Goal: Information Seeking & Learning: Learn about a topic

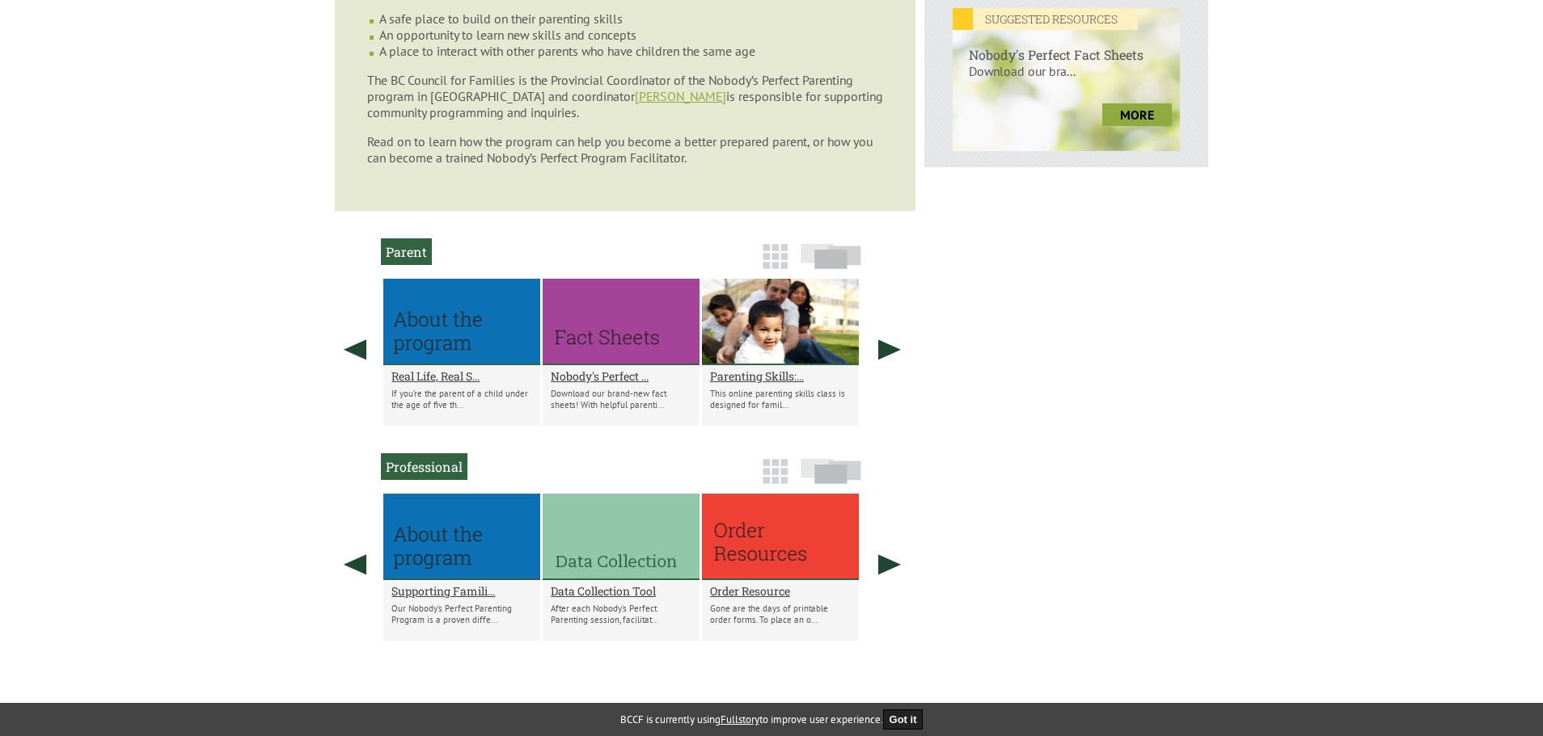
scroll to position [808, 0]
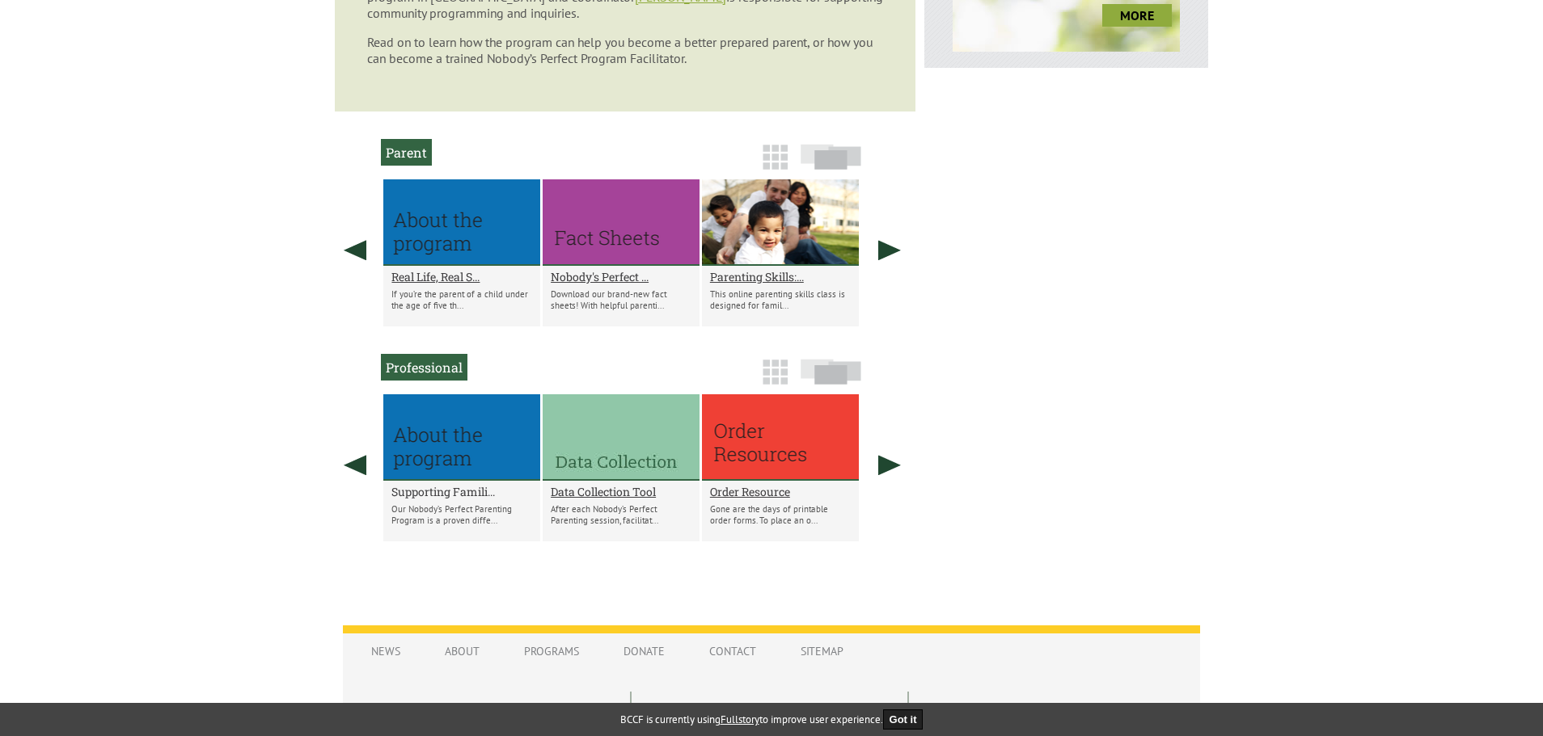
click at [444, 492] on h2 "Supporting Famili..." at bounding box center [461, 491] width 141 height 15
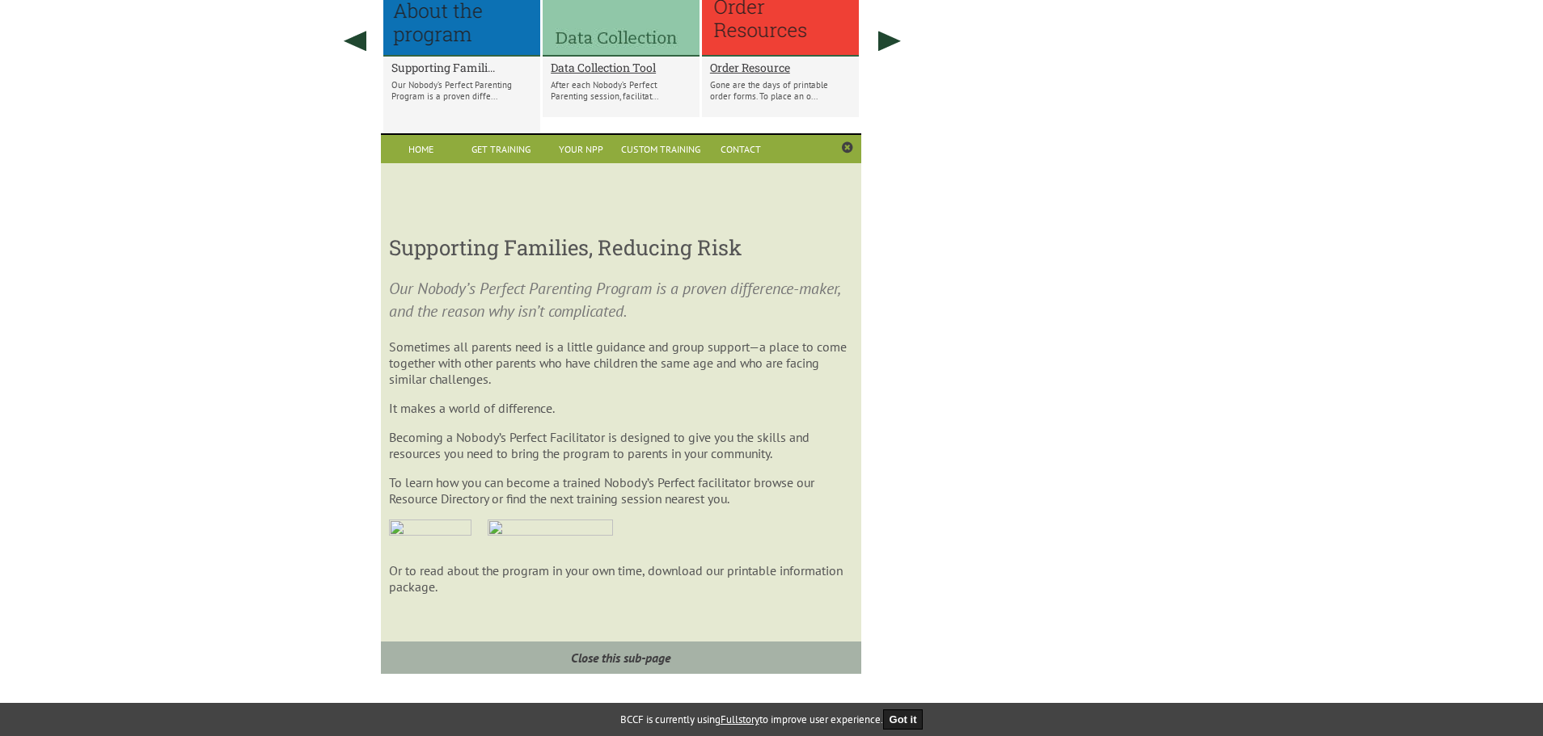
scroll to position [1237, 0]
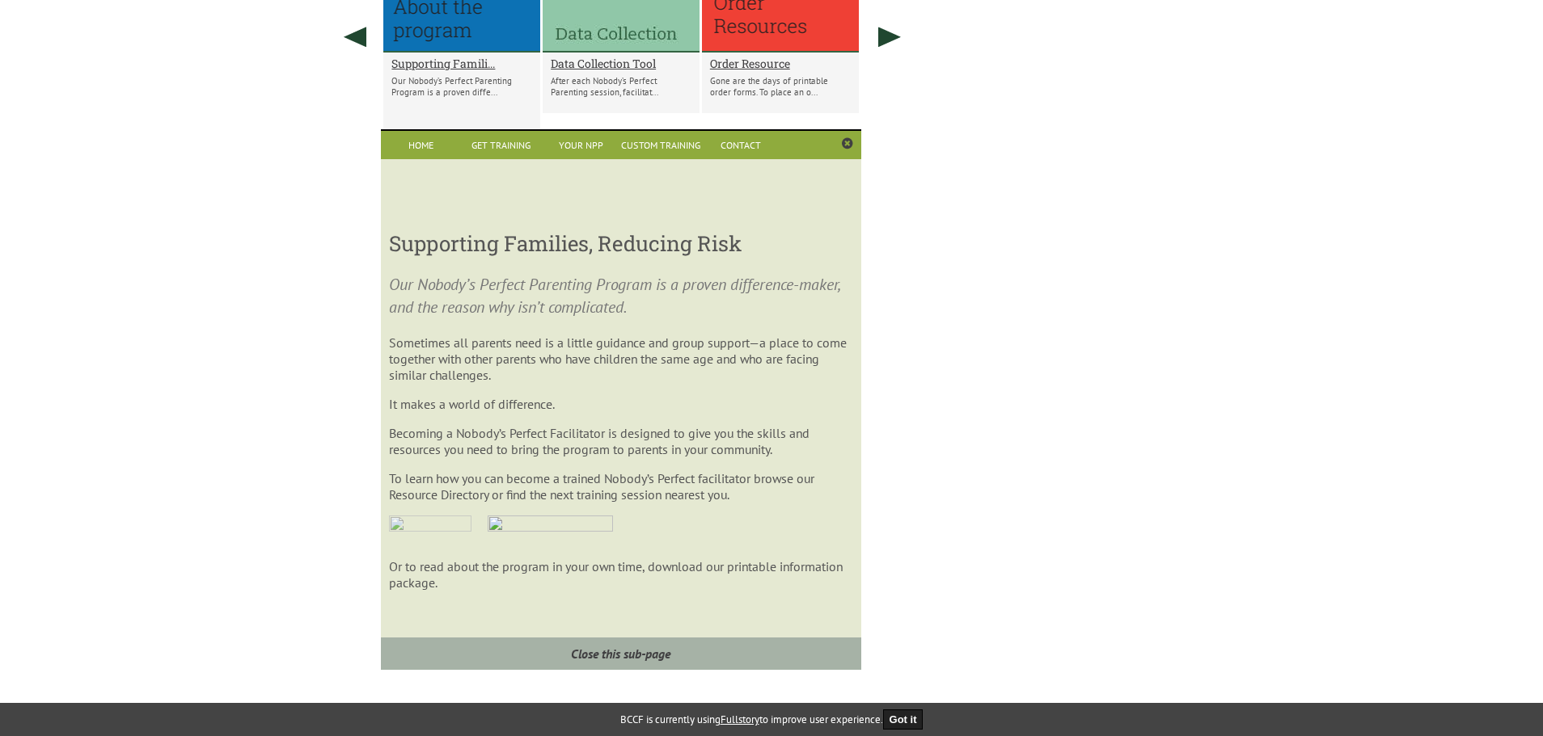
click at [418, 521] on img at bounding box center [430, 531] width 82 height 30
click at [718, 152] on link "Contact" at bounding box center [741, 145] width 80 height 28
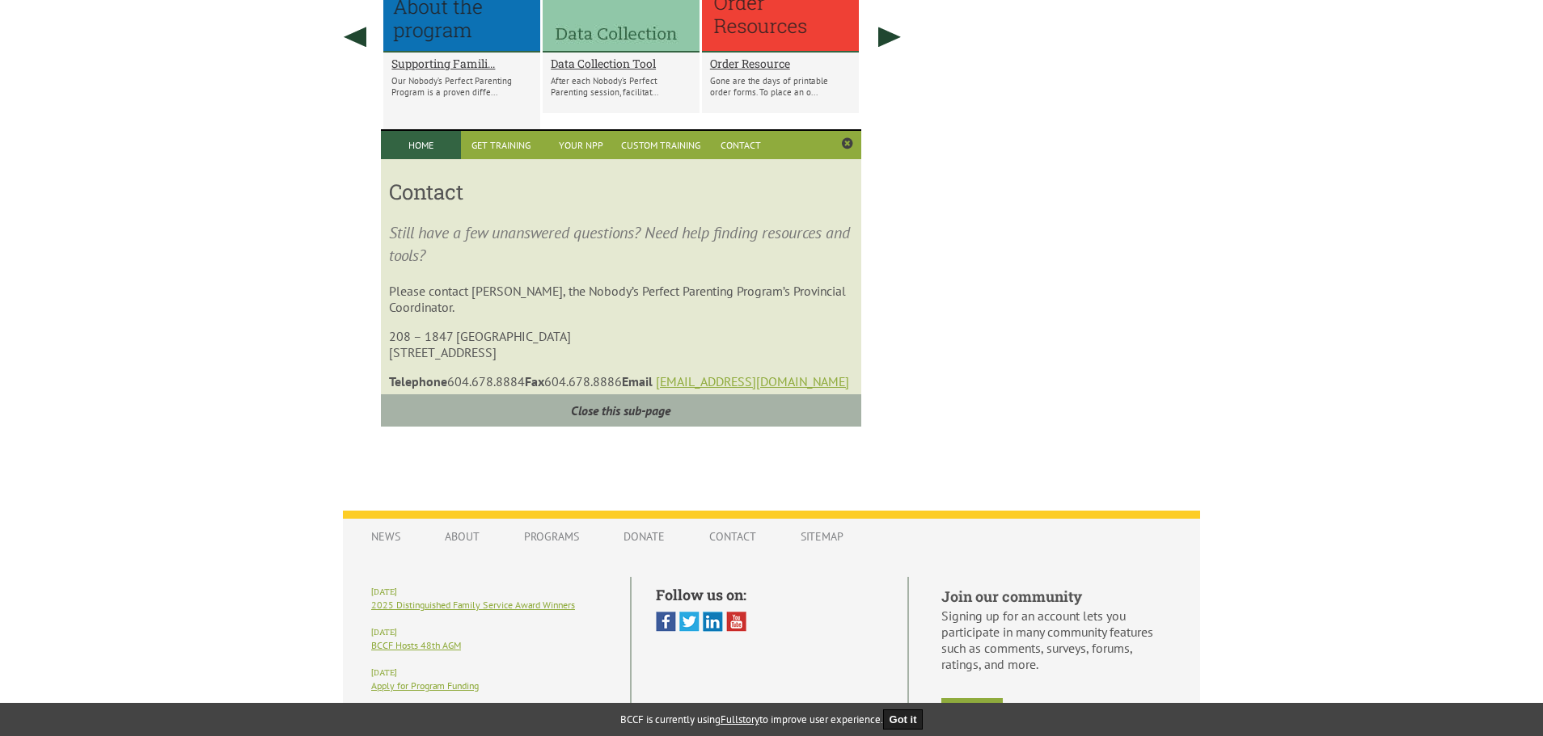
click at [428, 150] on link "Home" at bounding box center [421, 145] width 80 height 28
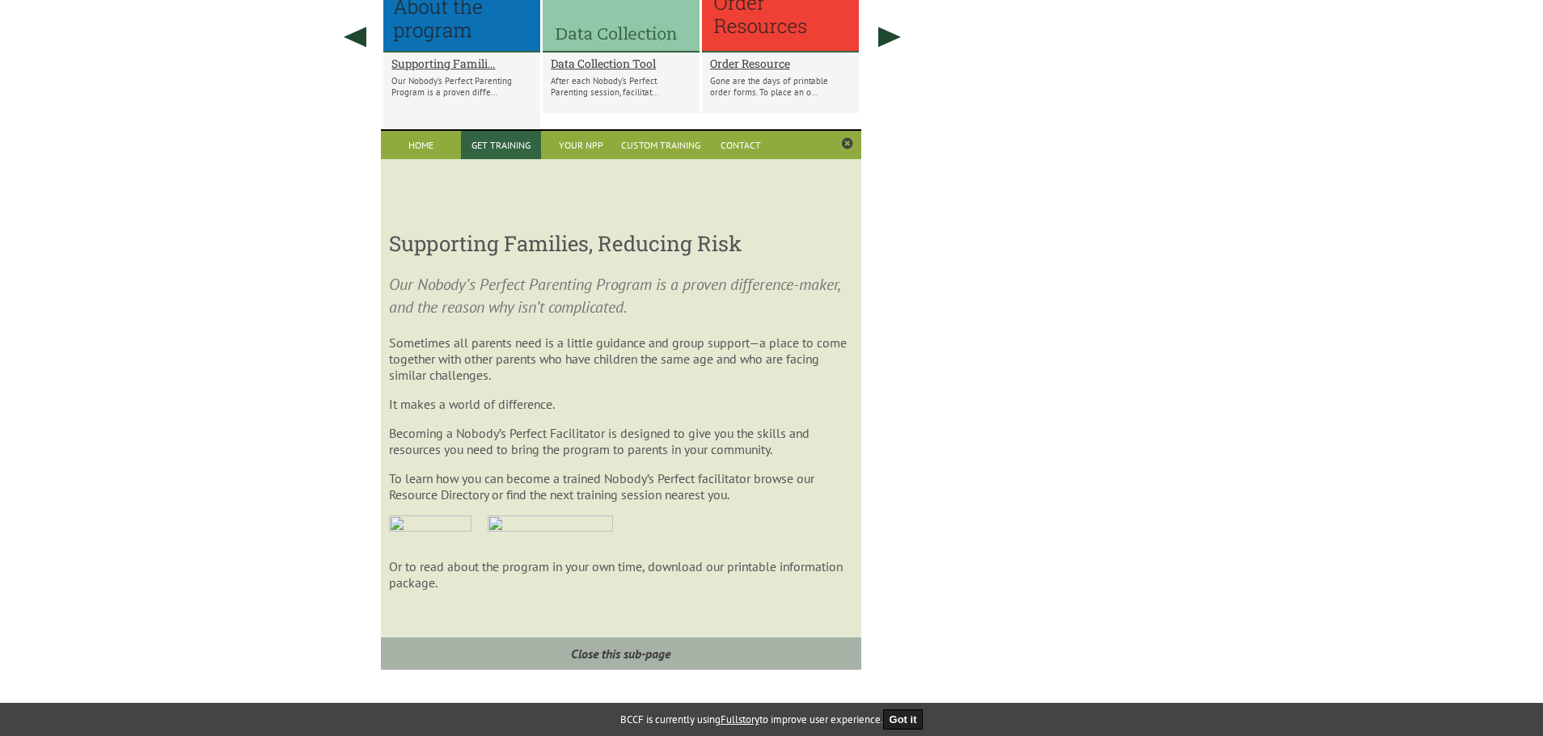
click at [506, 149] on link "Get Training" at bounding box center [501, 145] width 80 height 28
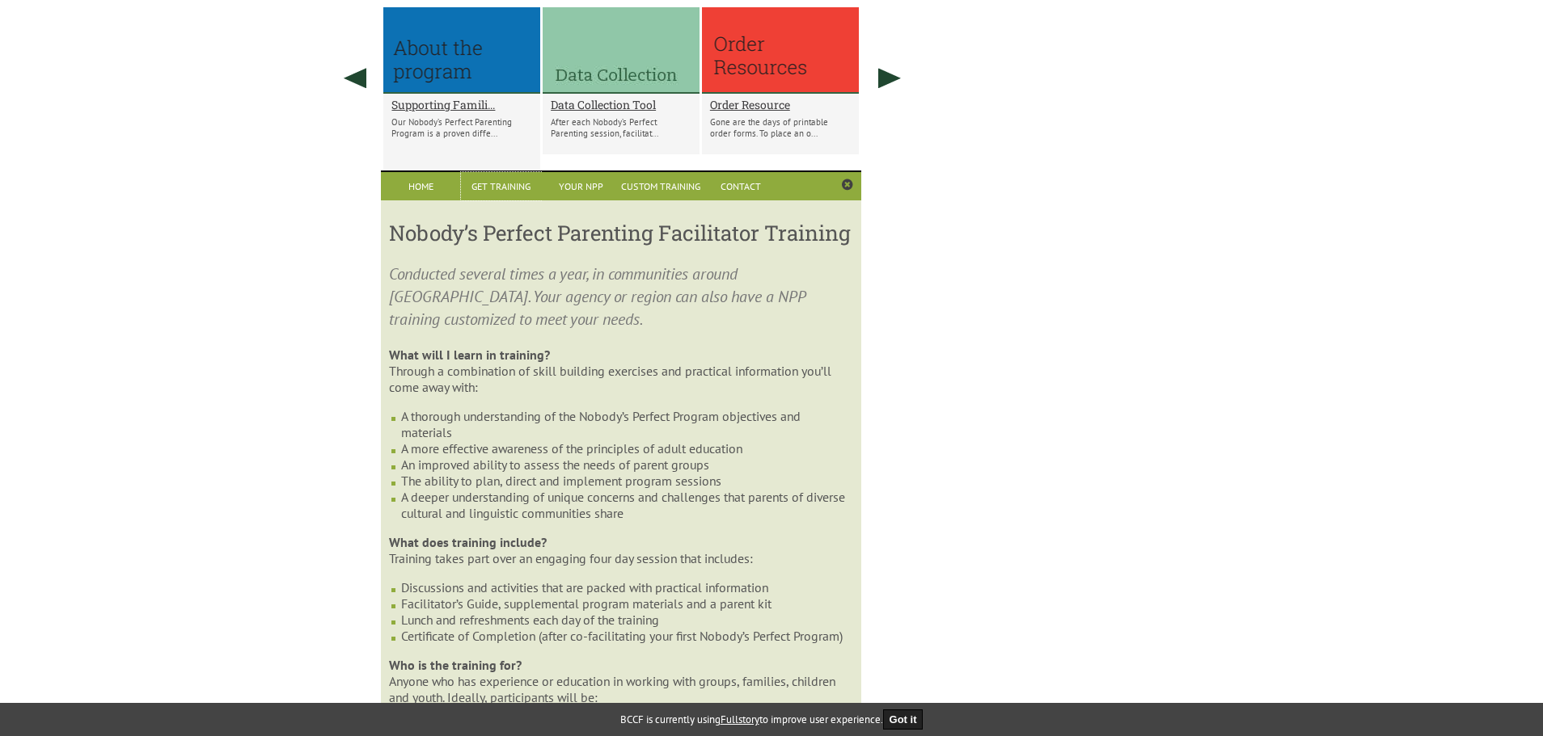
scroll to position [1156, 0]
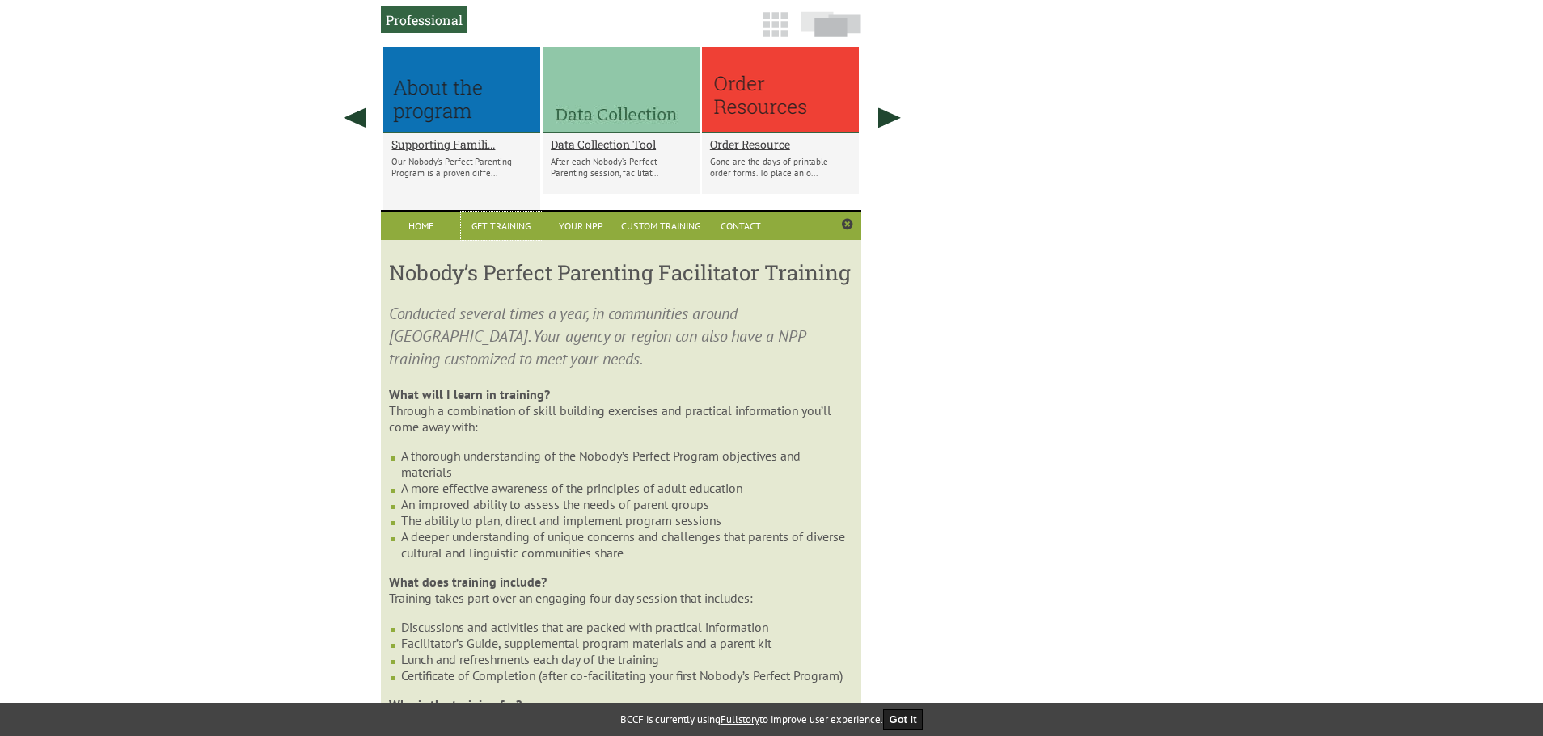
click at [454, 136] on div "Supporting Famili... Our Nobody’s Perfect Parenting Program is a proven diffe..." at bounding box center [461, 163] width 157 height 61
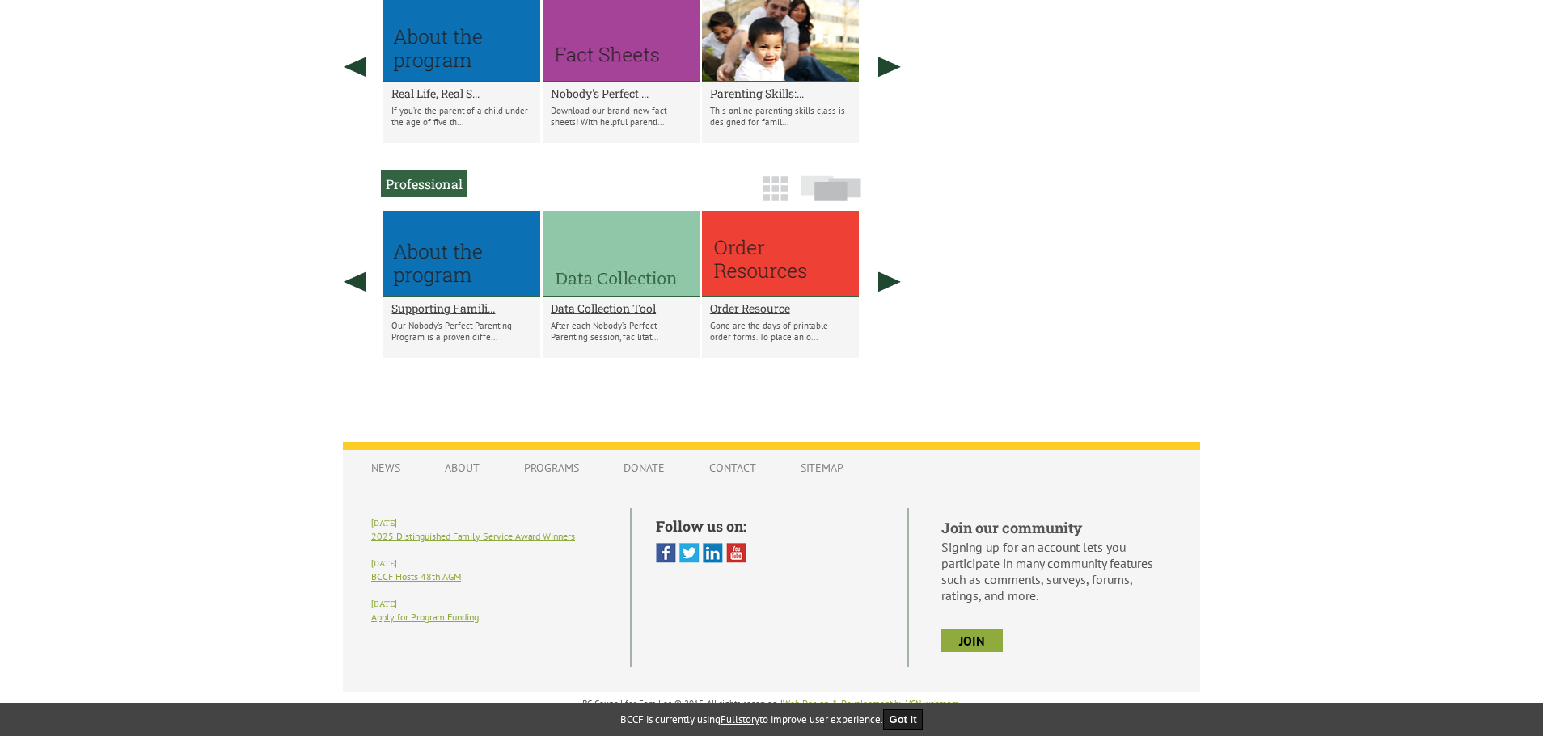
click at [424, 255] on div at bounding box center [461, 254] width 157 height 87
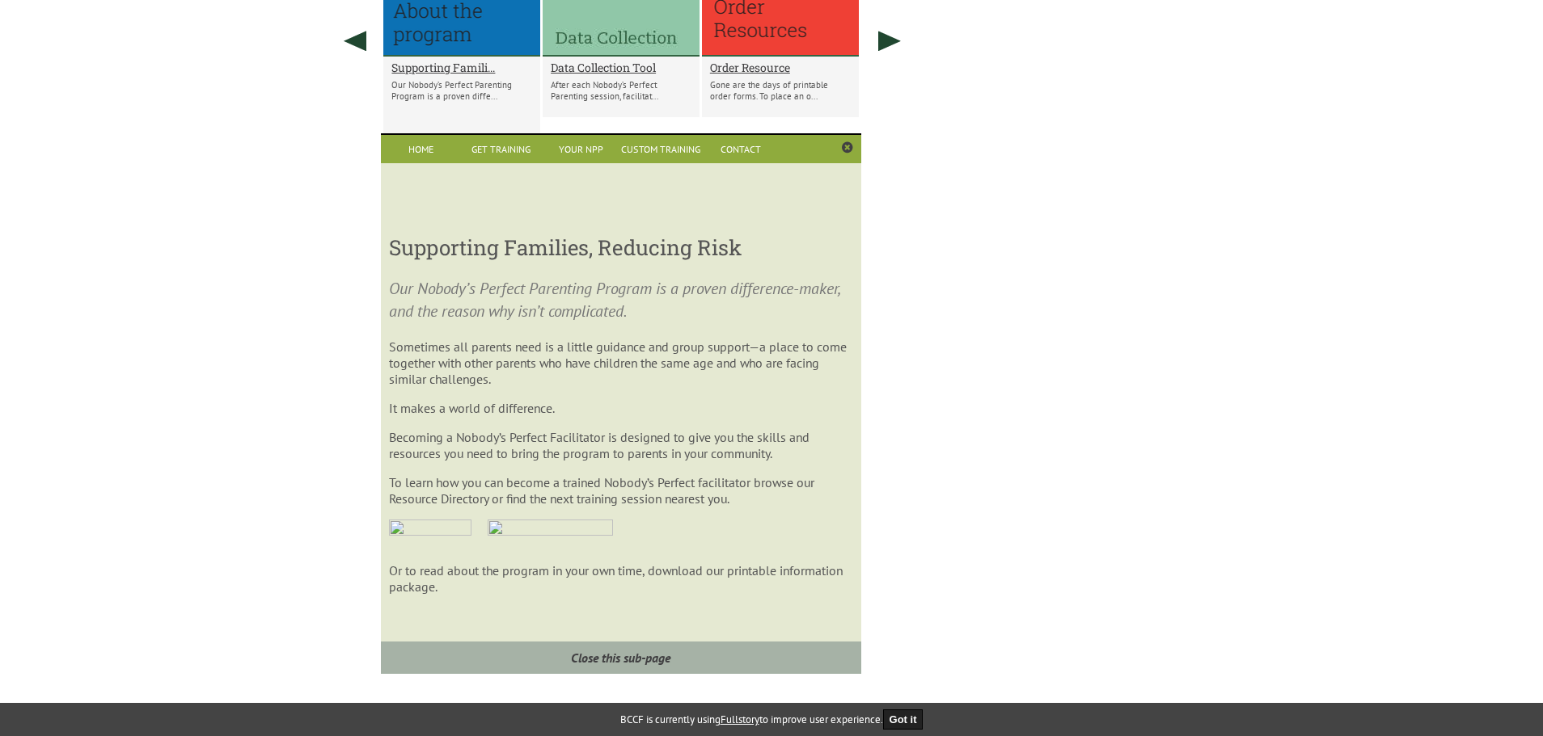
scroll to position [1237, 0]
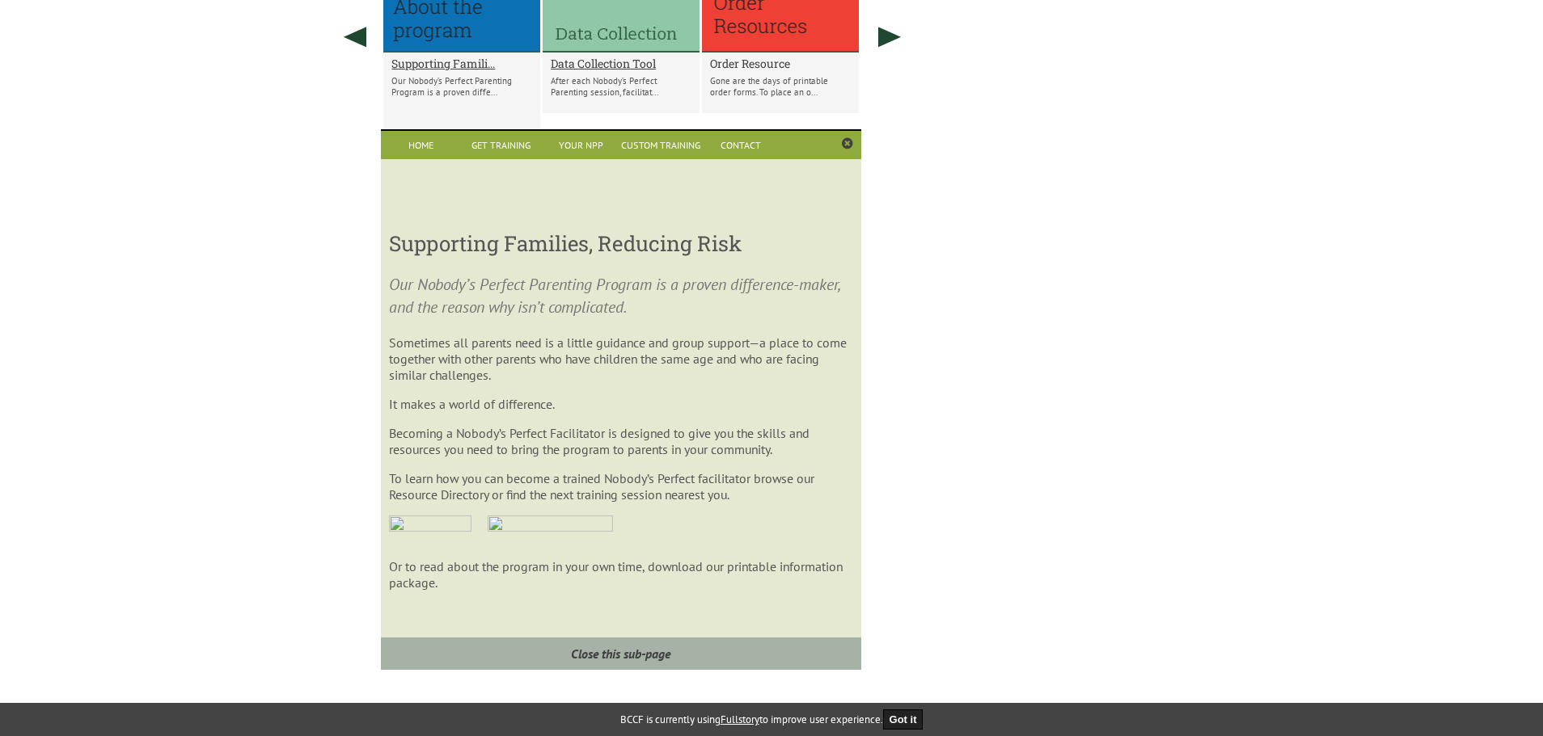
click at [774, 70] on h2 "Order Resource" at bounding box center [780, 63] width 141 height 15
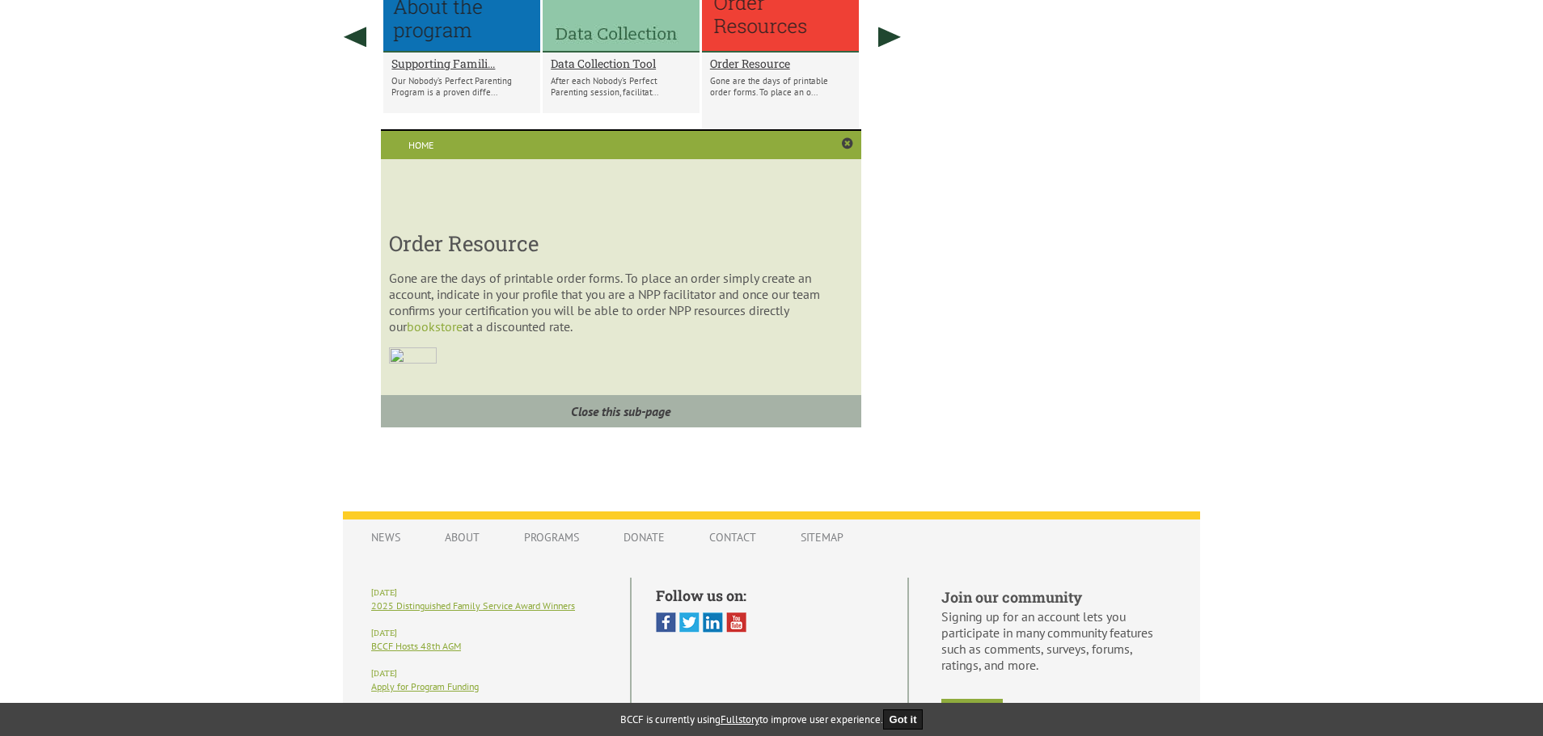
click at [492, 94] on p "Our Nobody’s Perfect Parenting Program is a proven diffe..." at bounding box center [461, 86] width 141 height 23
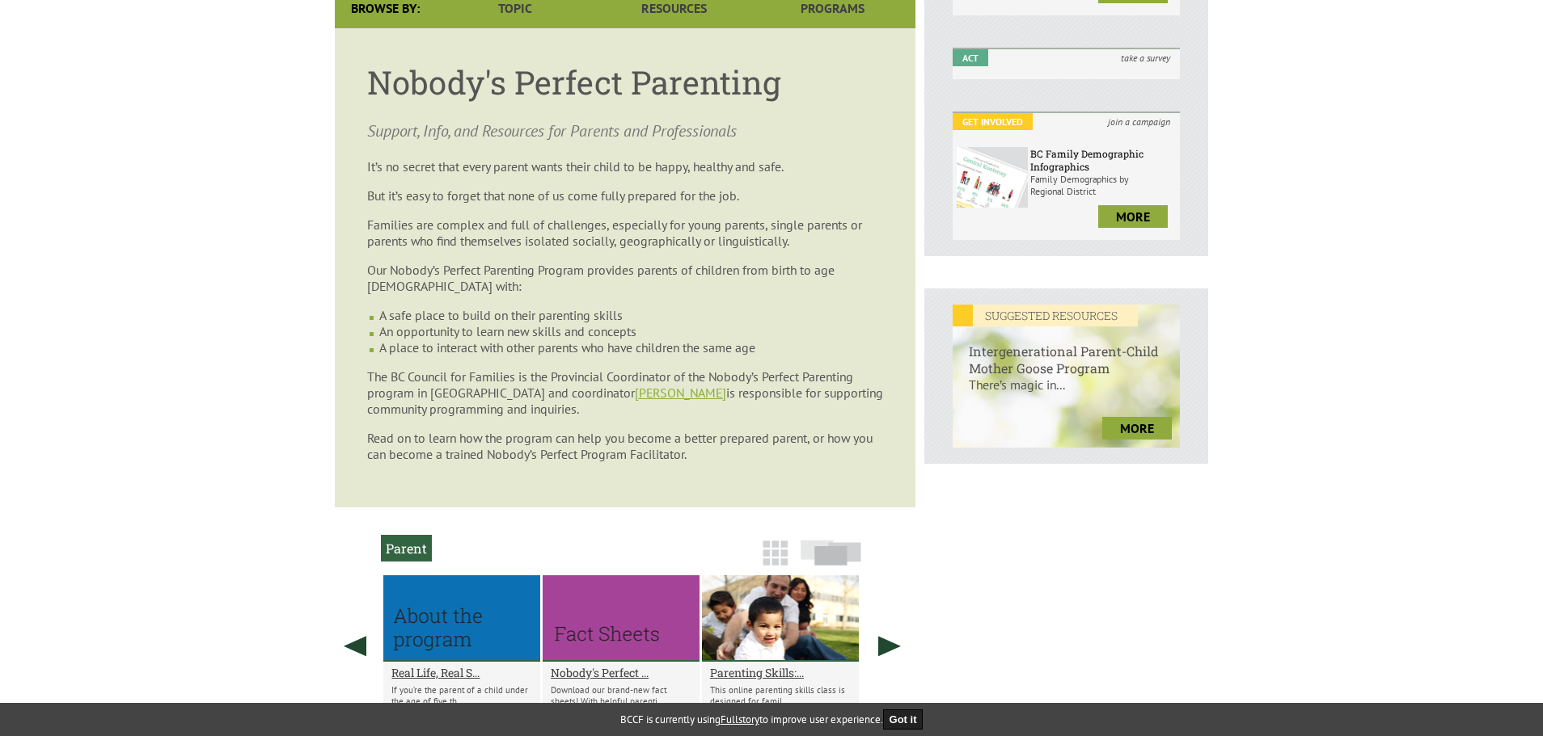
scroll to position [267, 0]
